Goal: Task Accomplishment & Management: Manage account settings

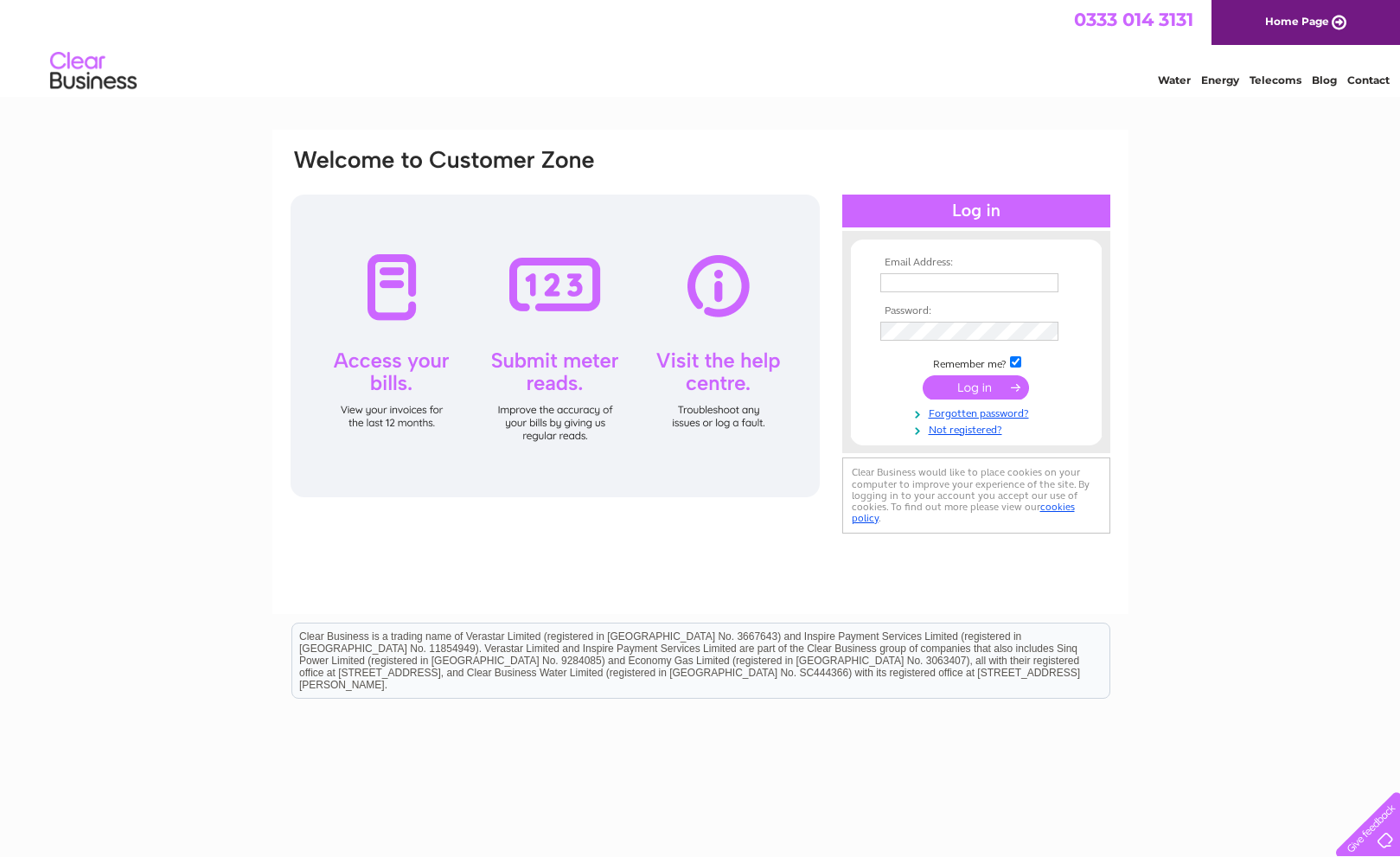
type input "[PERSON_NAME][EMAIL_ADDRESS][PERSON_NAME][DOMAIN_NAME]"
click at [978, 385] on input "submit" at bounding box center [976, 387] width 106 height 24
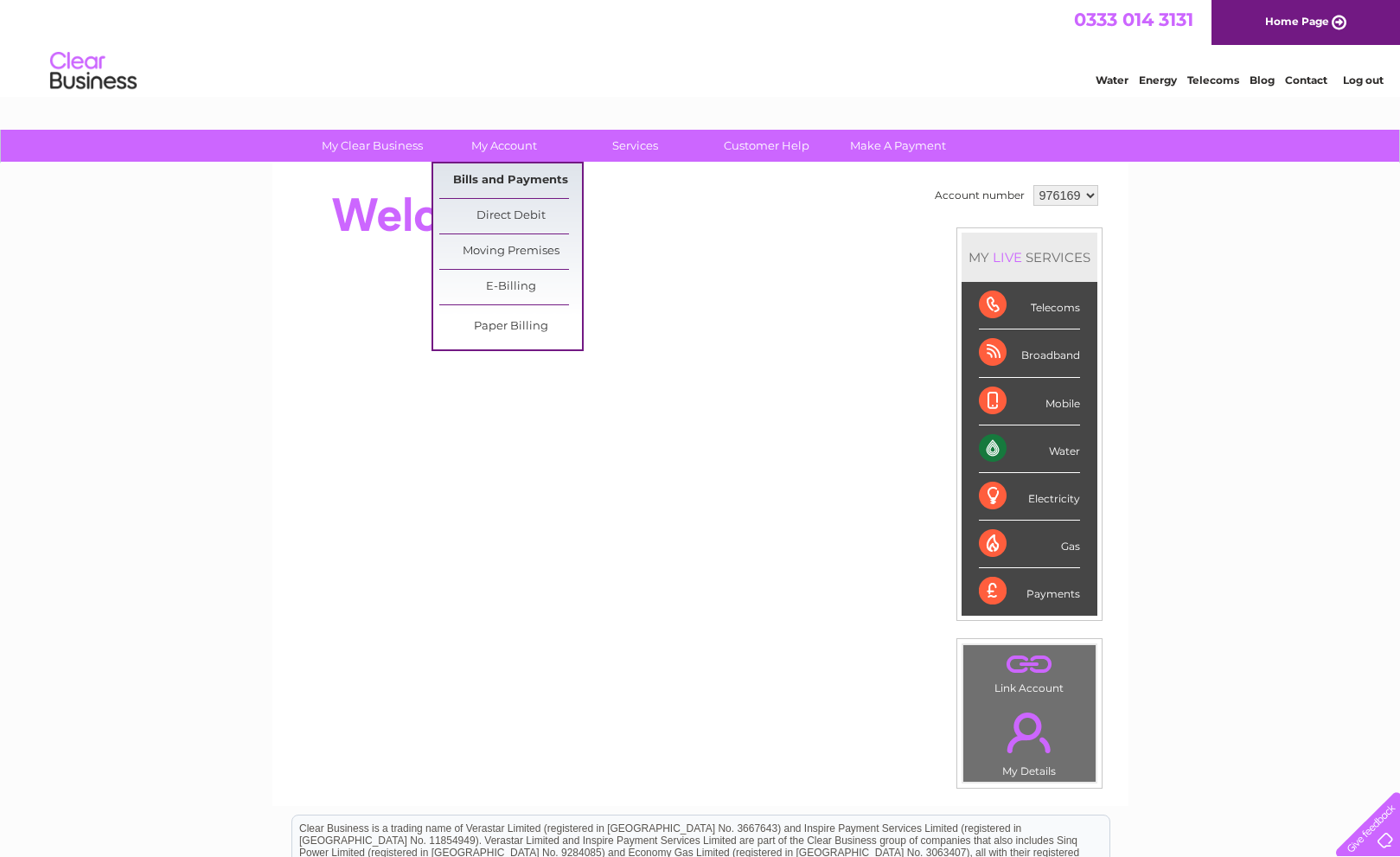
click at [512, 177] on link "Bills and Payments" at bounding box center [511, 181] width 143 height 35
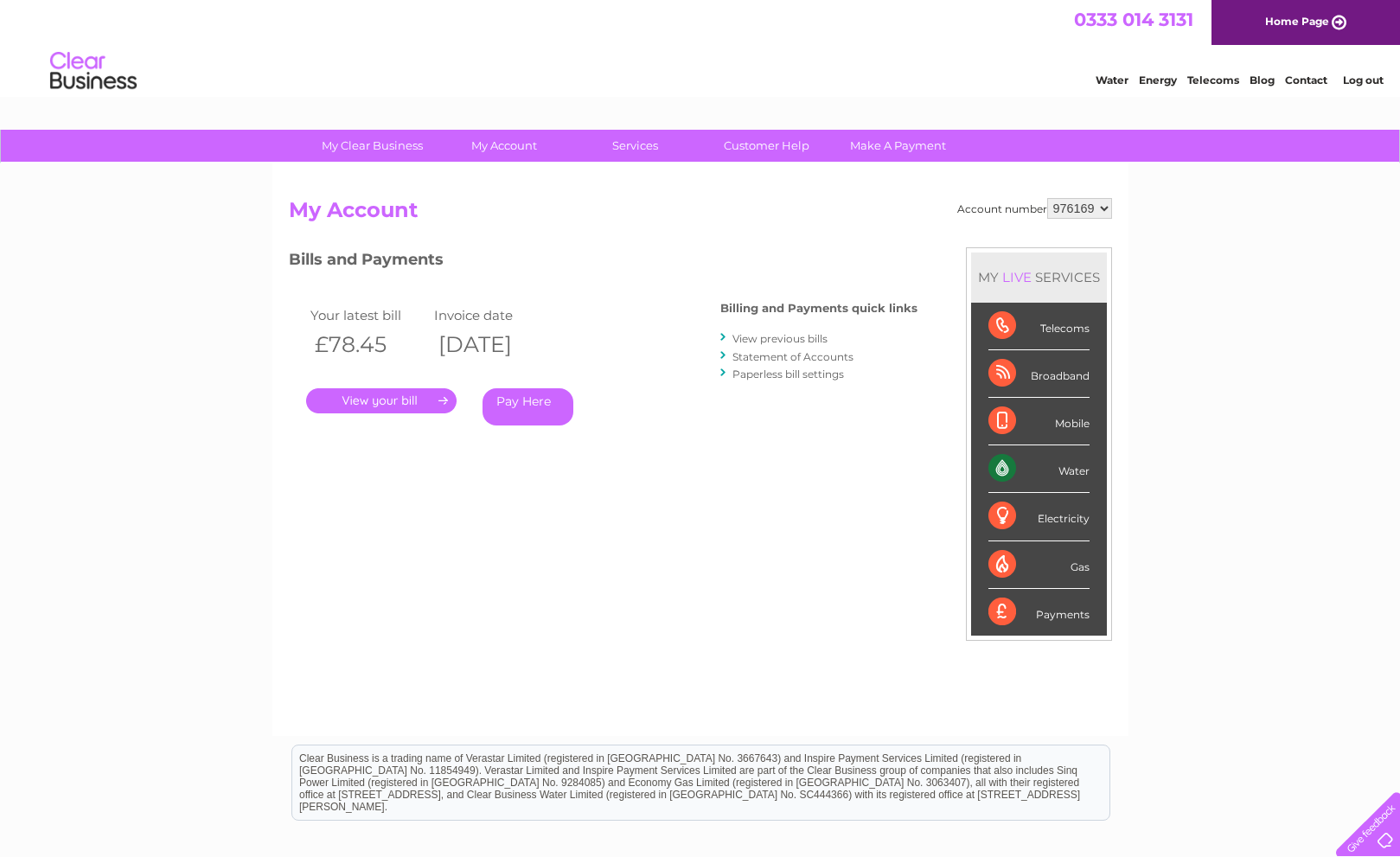
click at [788, 340] on link "View previous bills" at bounding box center [781, 338] width 95 height 13
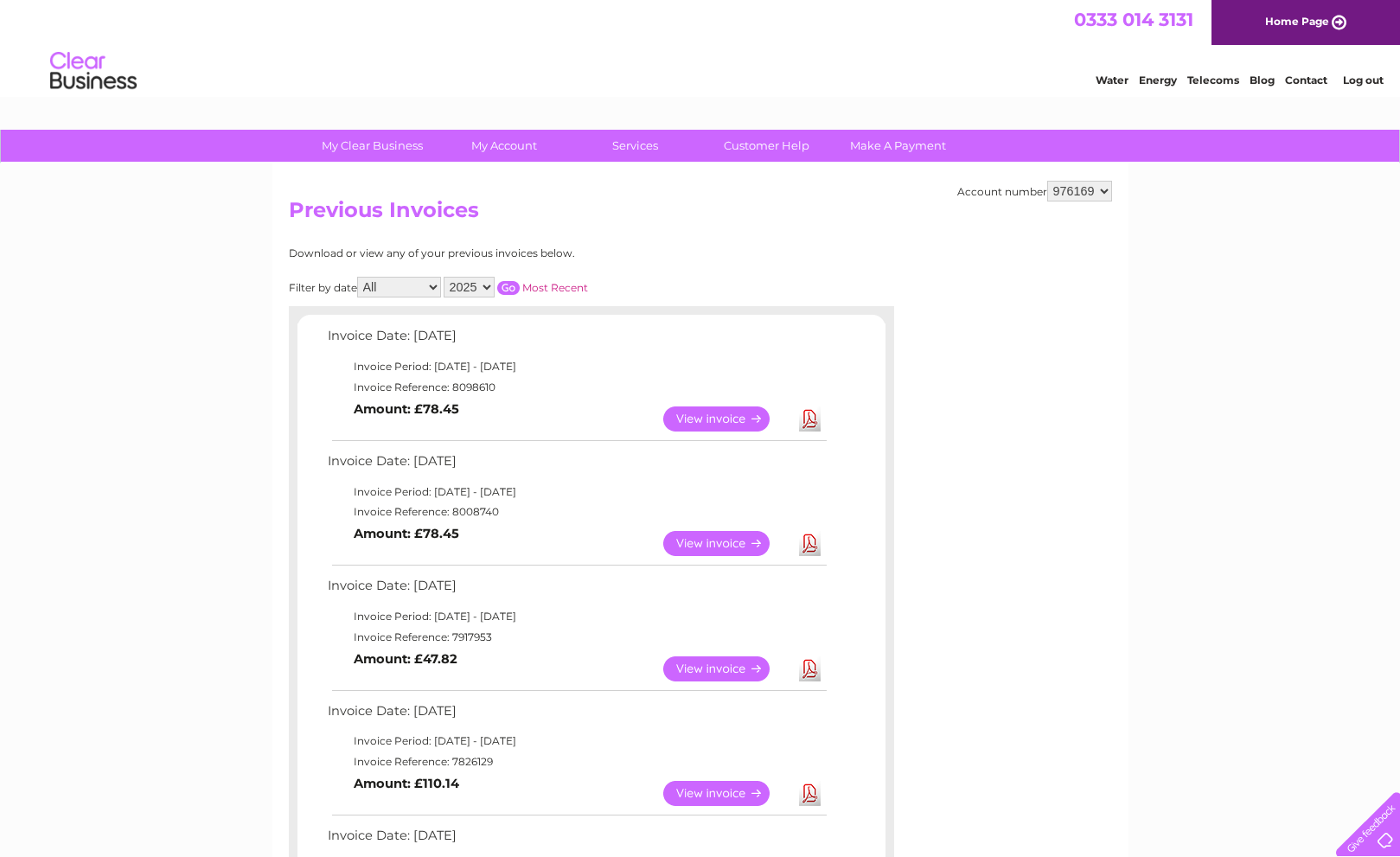
click at [736, 419] on link "View" at bounding box center [727, 418] width 127 height 25
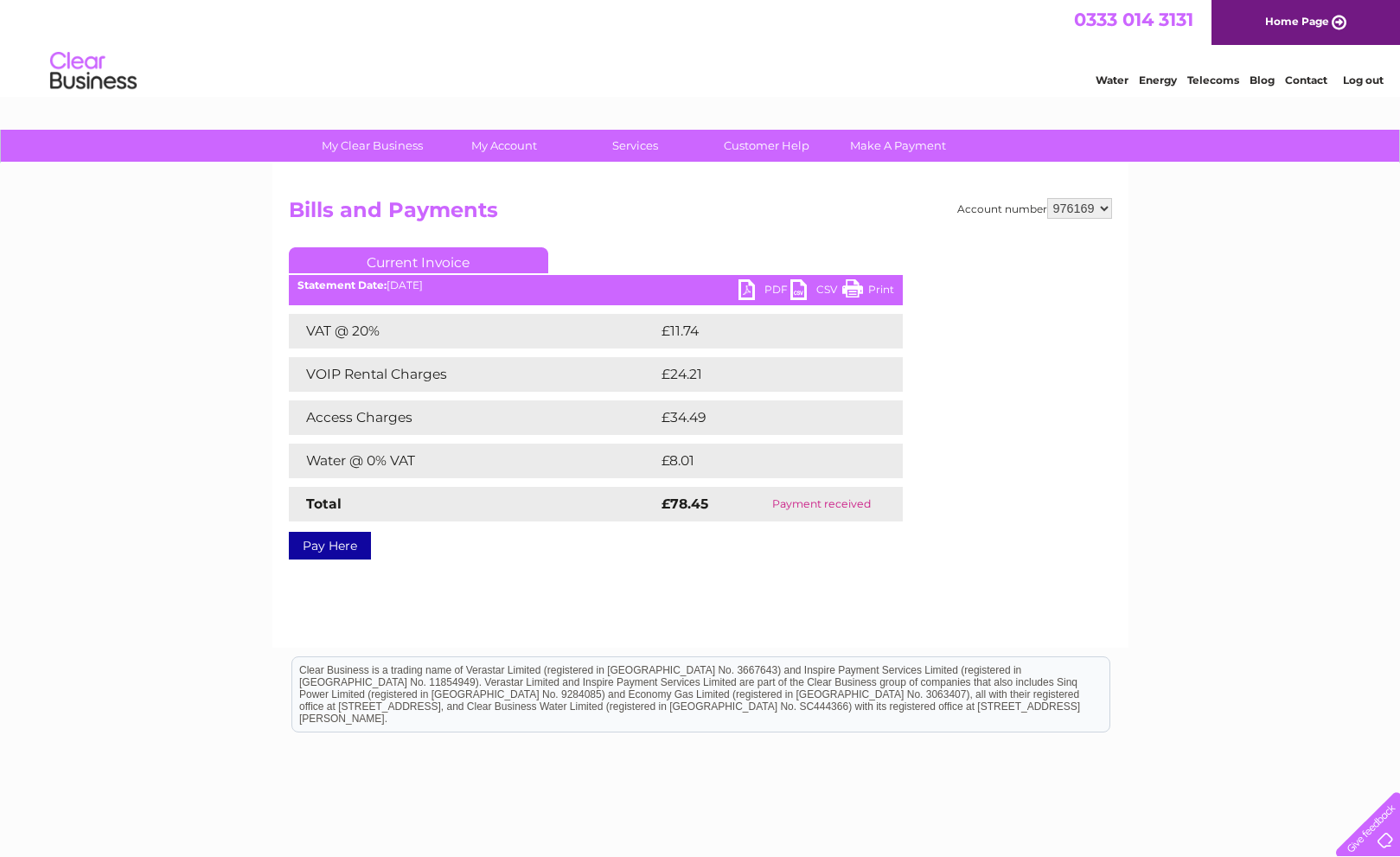
click at [766, 285] on link "PDF" at bounding box center [764, 291] width 52 height 25
